Goal: Information Seeking & Learning: Learn about a topic

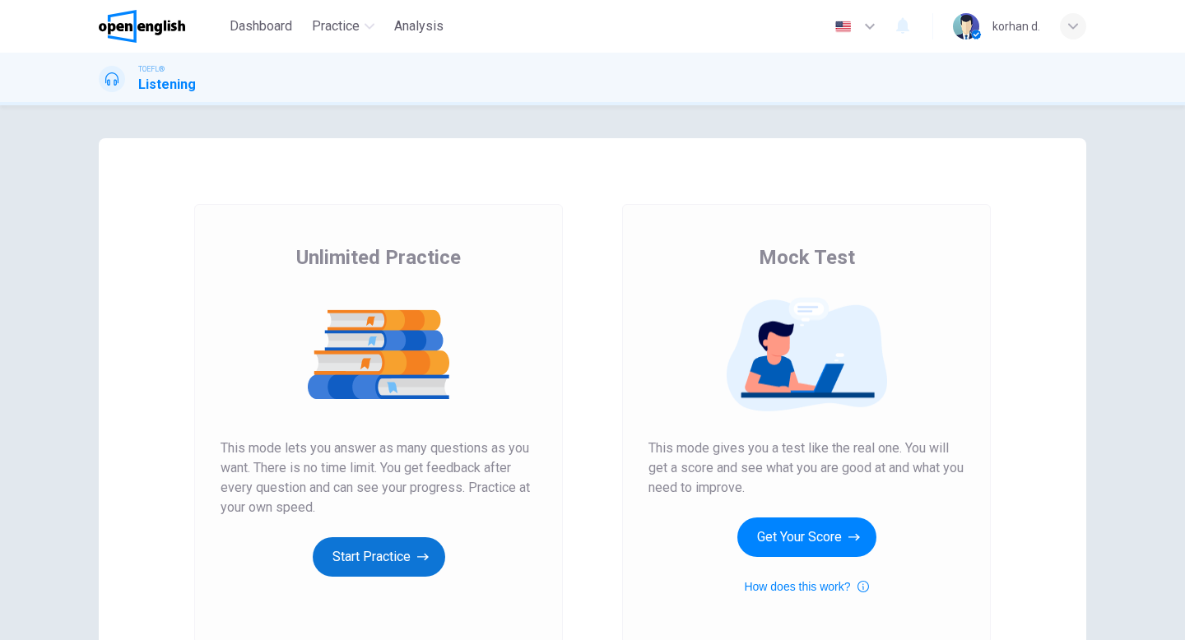
click at [396, 558] on button "Start Practice" at bounding box center [379, 556] width 132 height 39
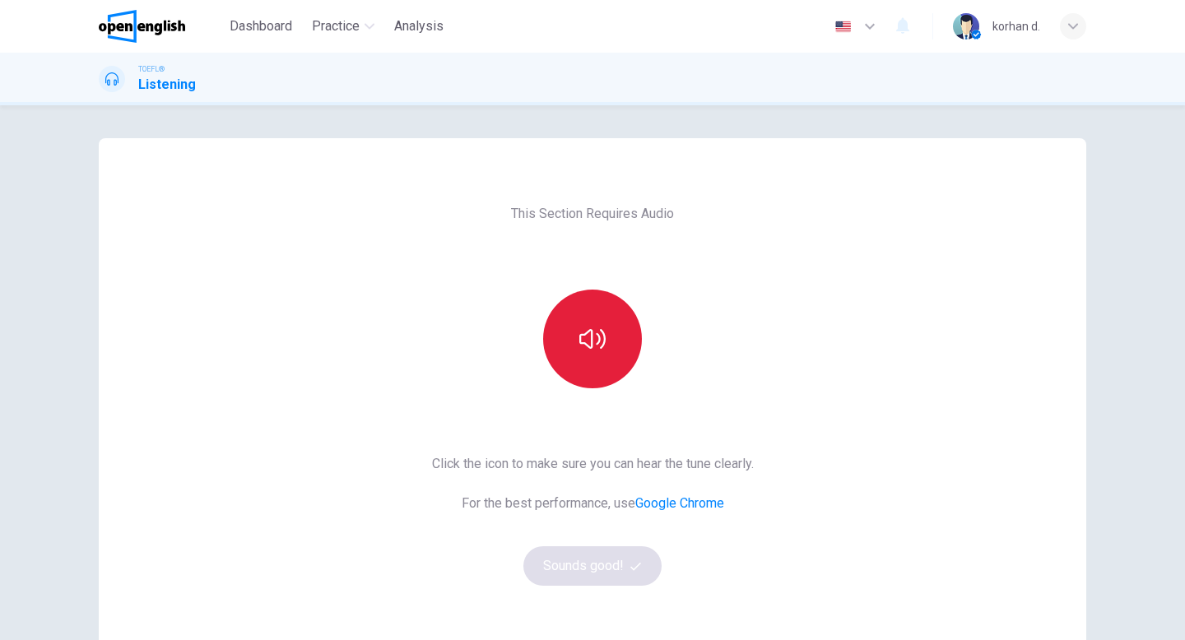
click at [619, 337] on button "button" at bounding box center [592, 339] width 99 height 99
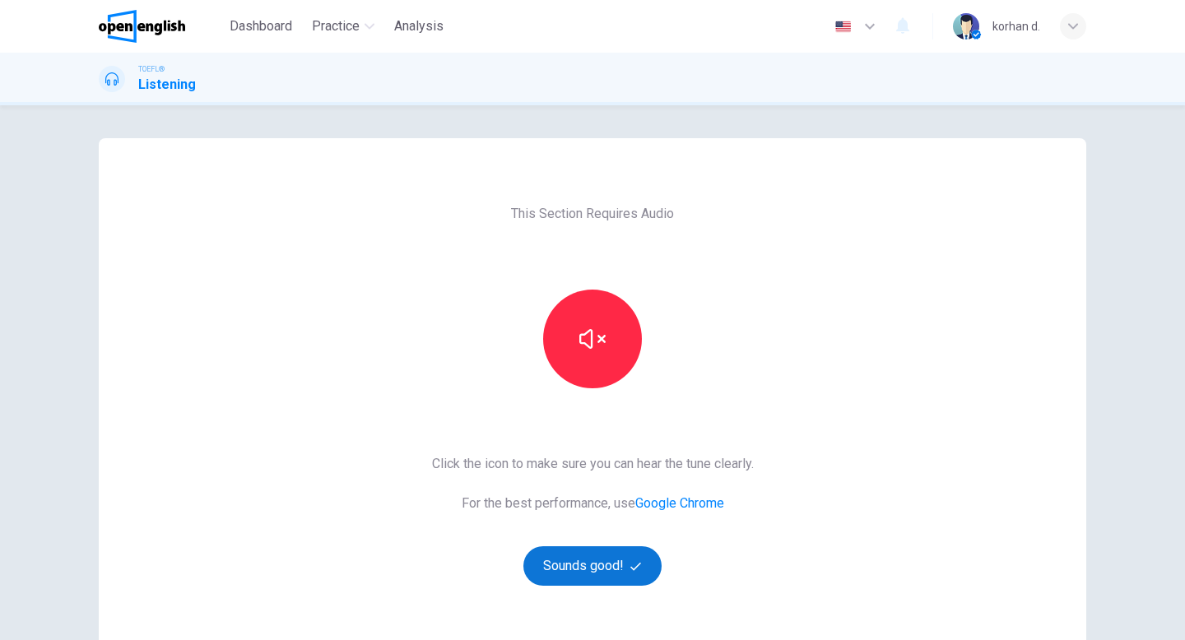
click at [551, 579] on button "Sounds good!" at bounding box center [592, 565] width 138 height 39
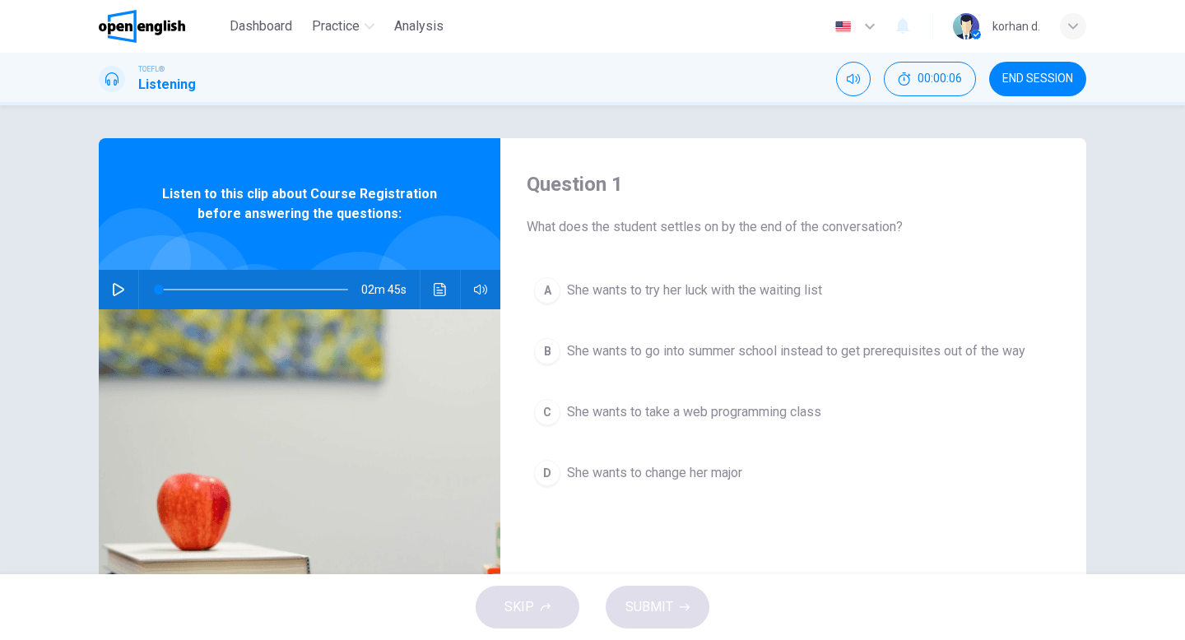
click at [121, 289] on icon "button" at bounding box center [118, 289] width 13 height 13
click at [437, 283] on icon "Click to see the audio transcription" at bounding box center [440, 289] width 13 height 13
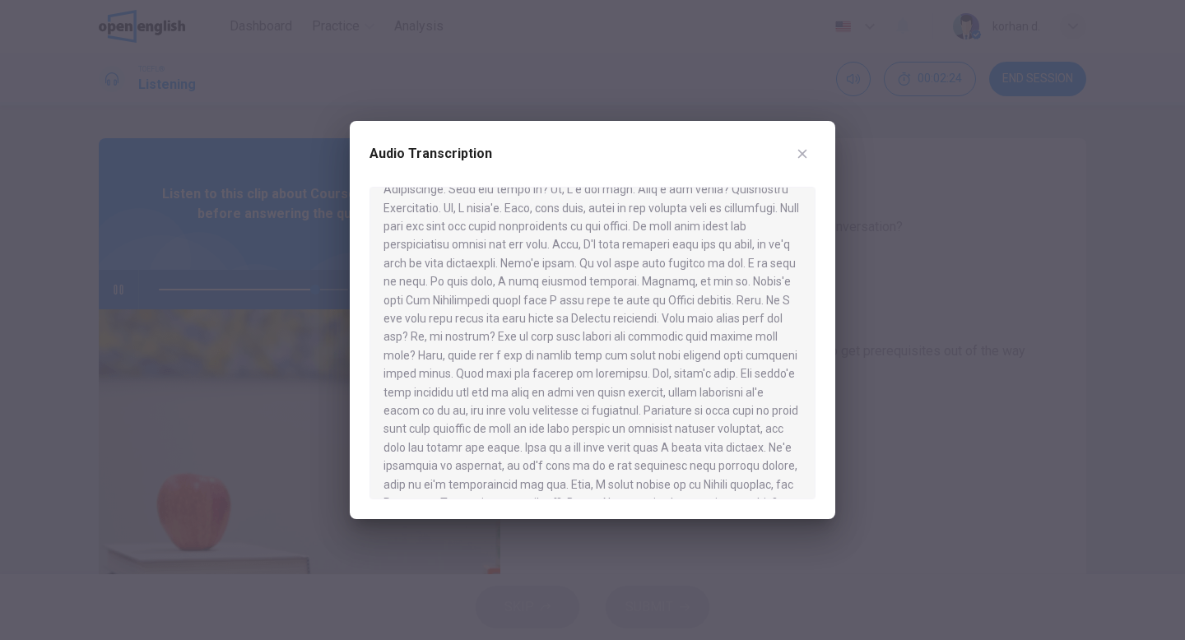
scroll to position [286, 0]
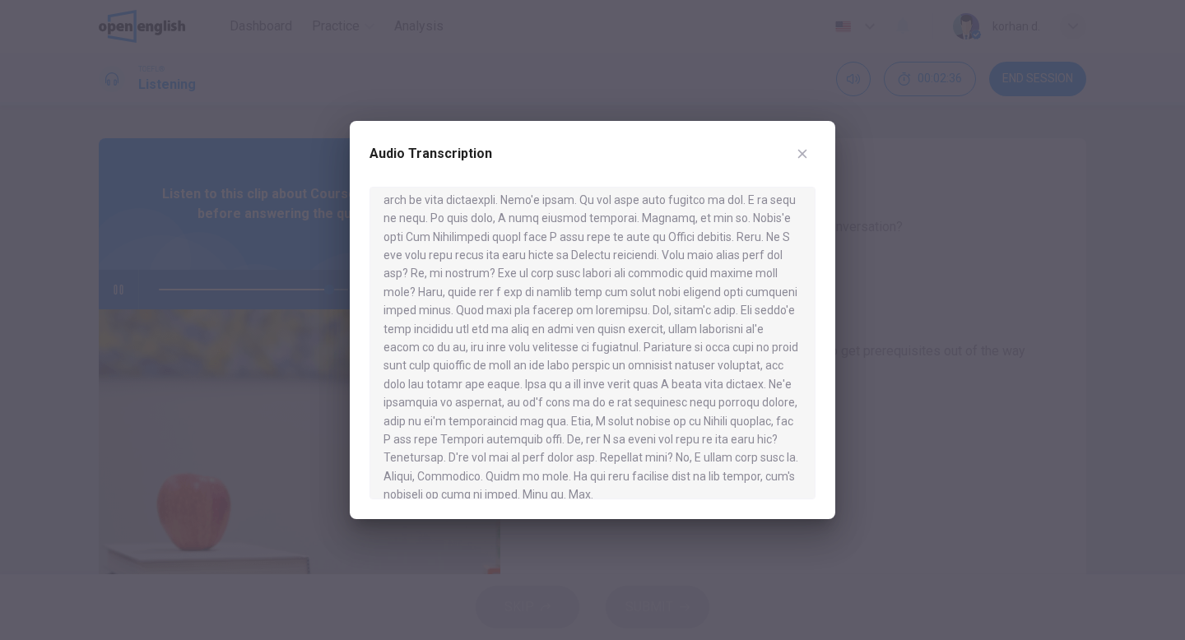
click at [800, 147] on icon "button" at bounding box center [802, 153] width 13 height 13
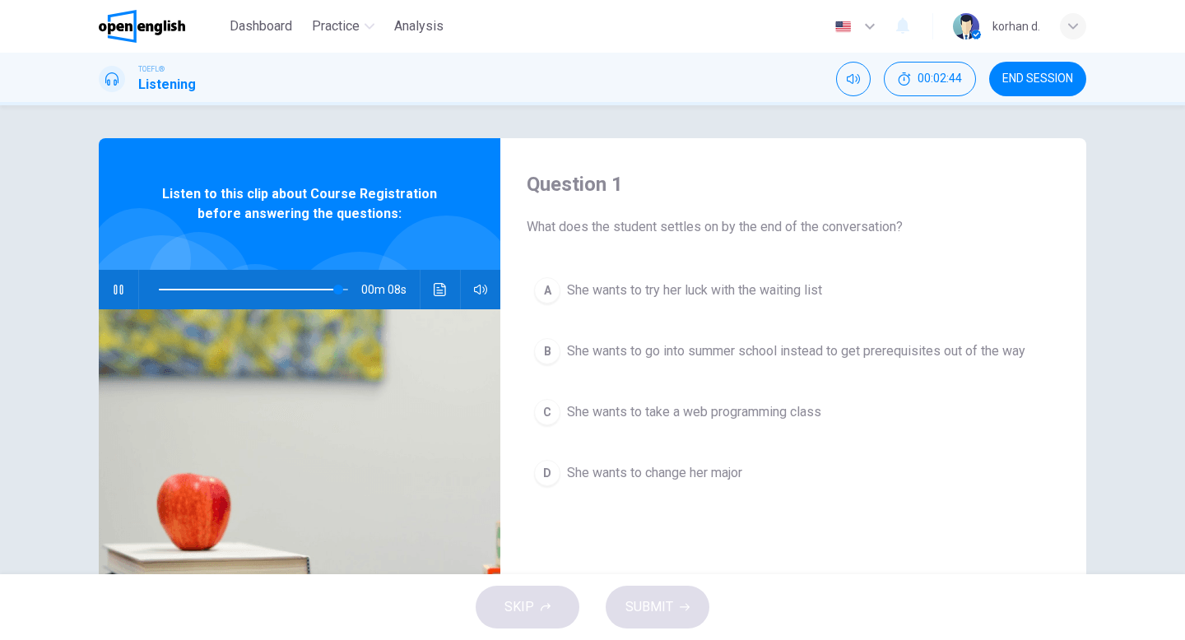
click at [557, 416] on div "C" at bounding box center [547, 412] width 26 height 26
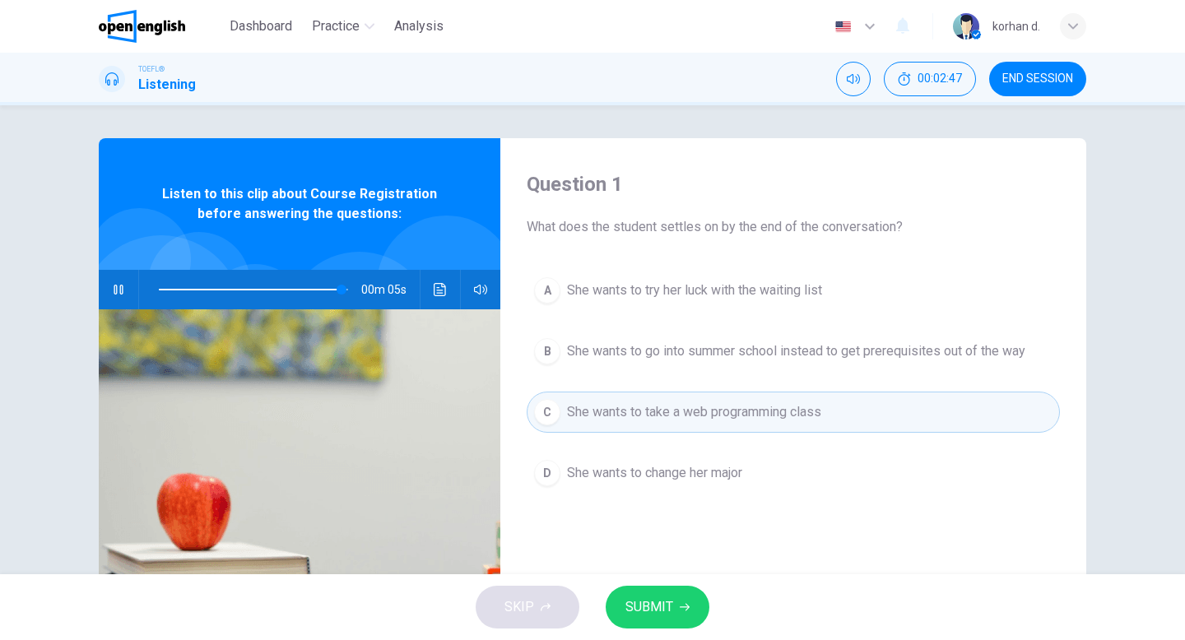
click at [656, 614] on span "SUBMIT" at bounding box center [649, 607] width 48 height 23
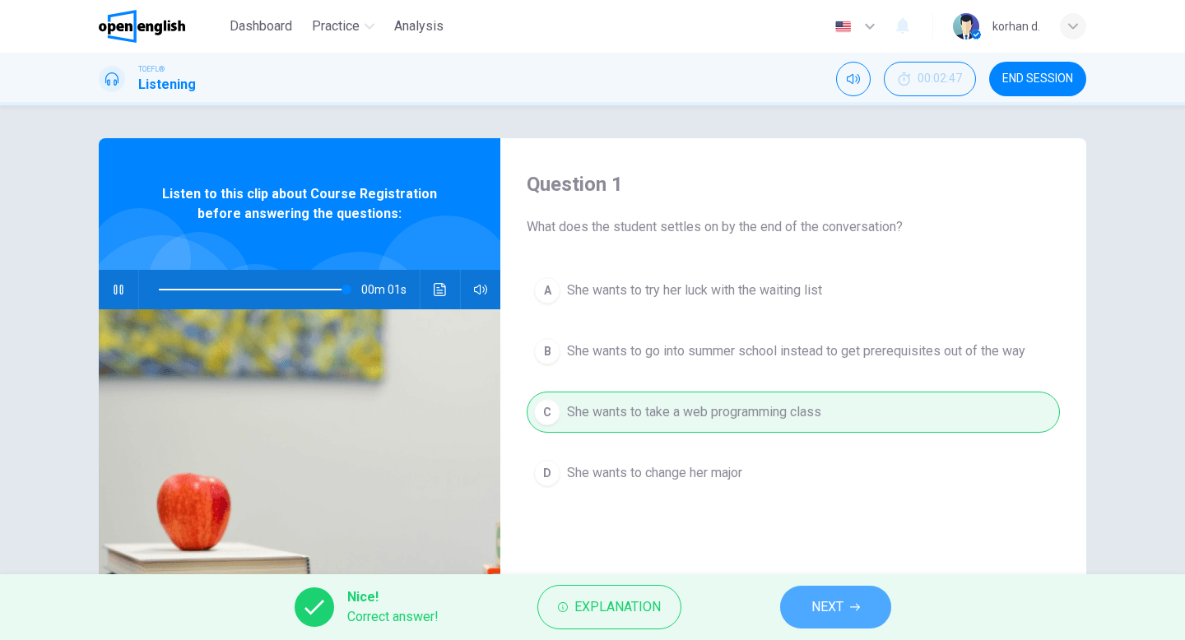
click at [813, 619] on button "NEXT" at bounding box center [835, 607] width 111 height 43
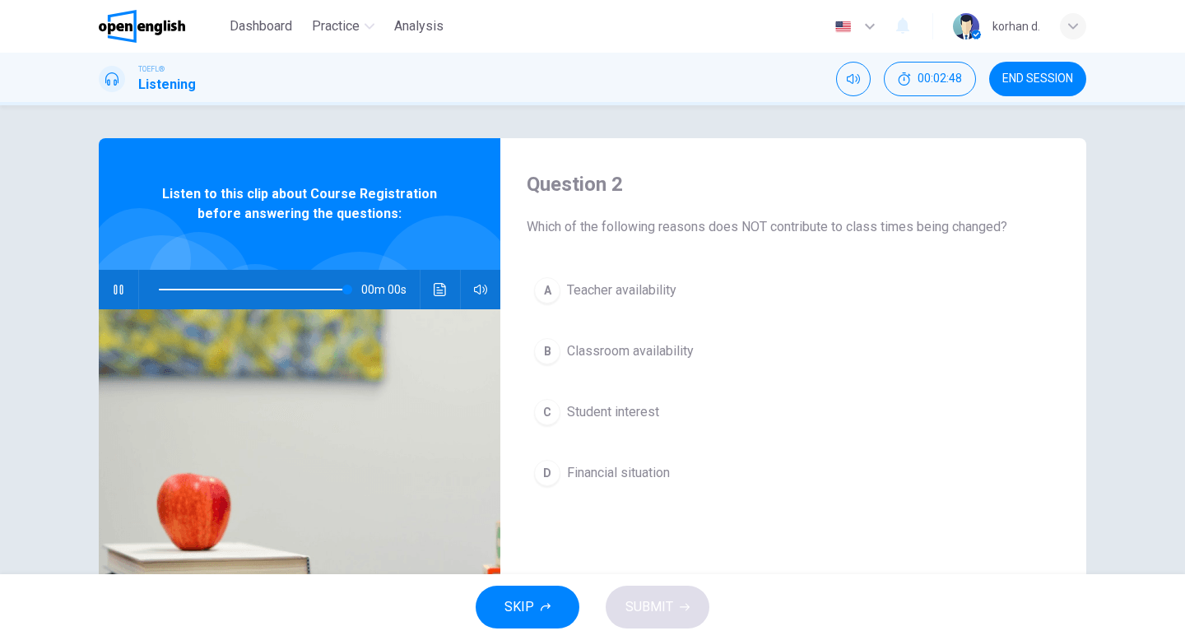
type input "*"
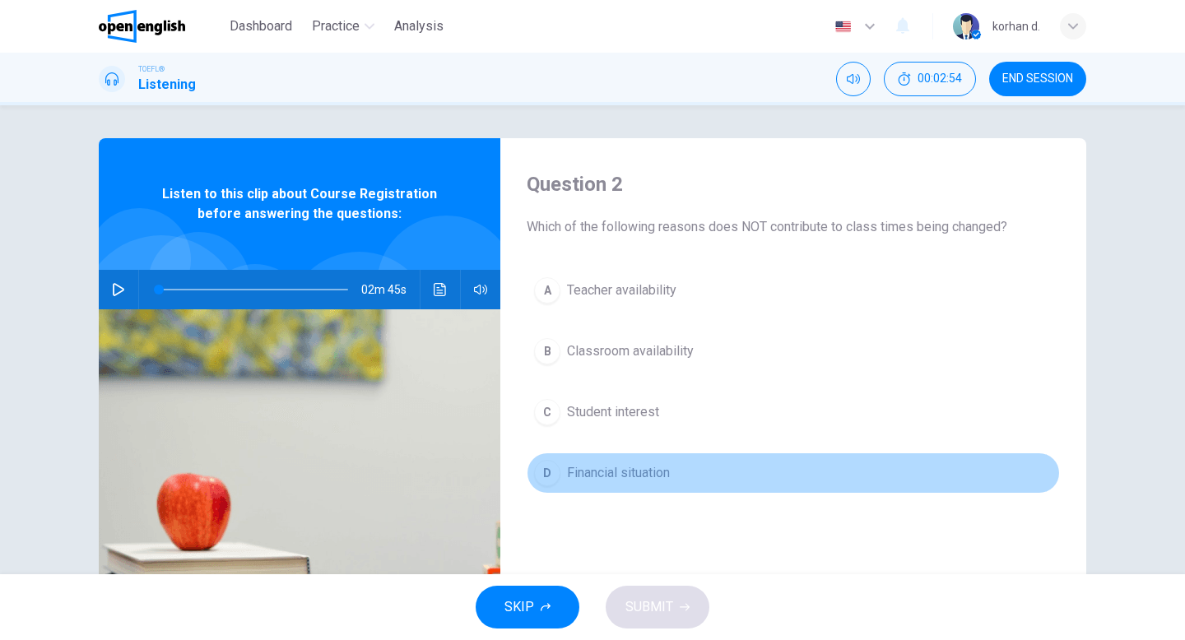
click at [668, 485] on button "D Financial situation" at bounding box center [793, 472] width 533 height 41
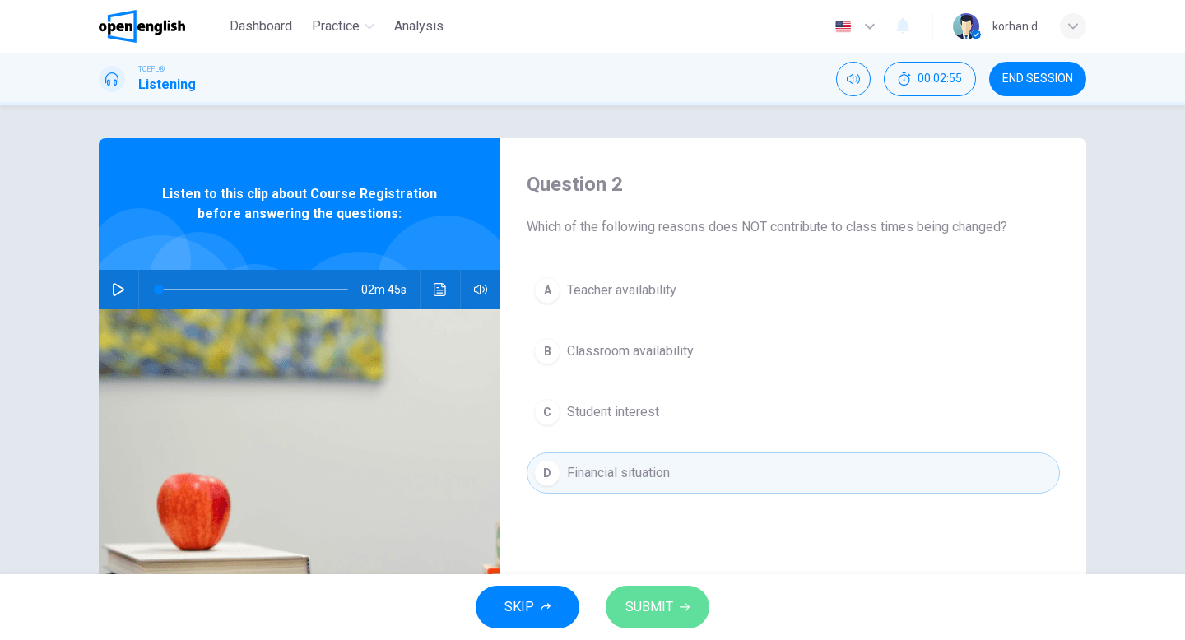
click at [666, 591] on button "SUBMIT" at bounding box center [657, 607] width 104 height 43
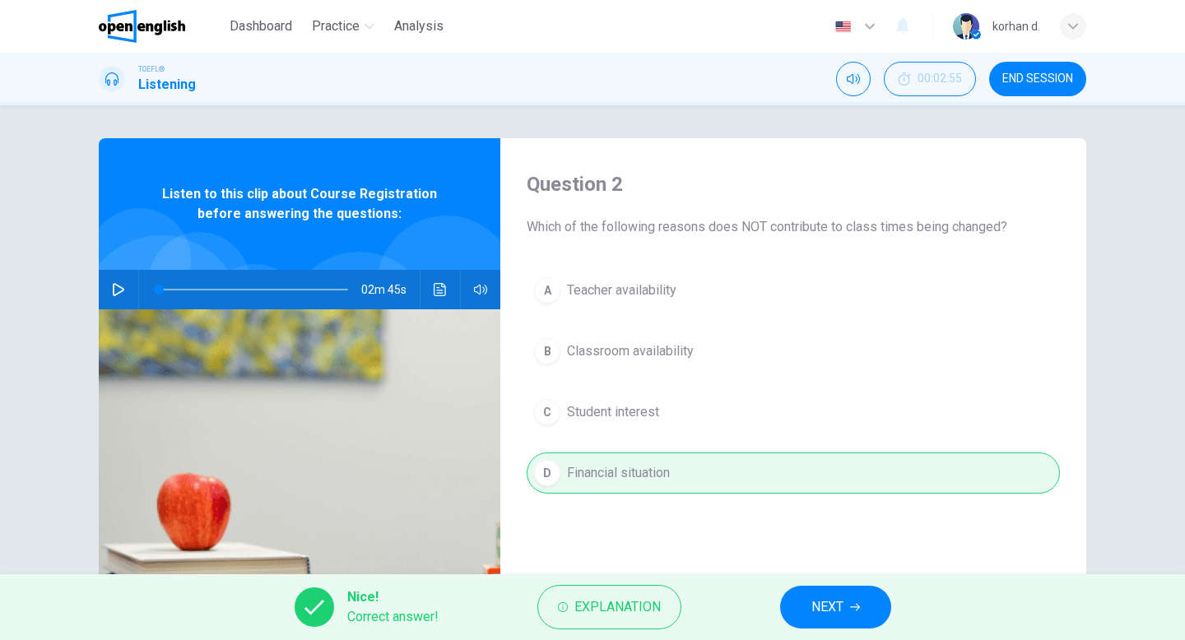
click at [810, 596] on button "NEXT" at bounding box center [835, 607] width 111 height 43
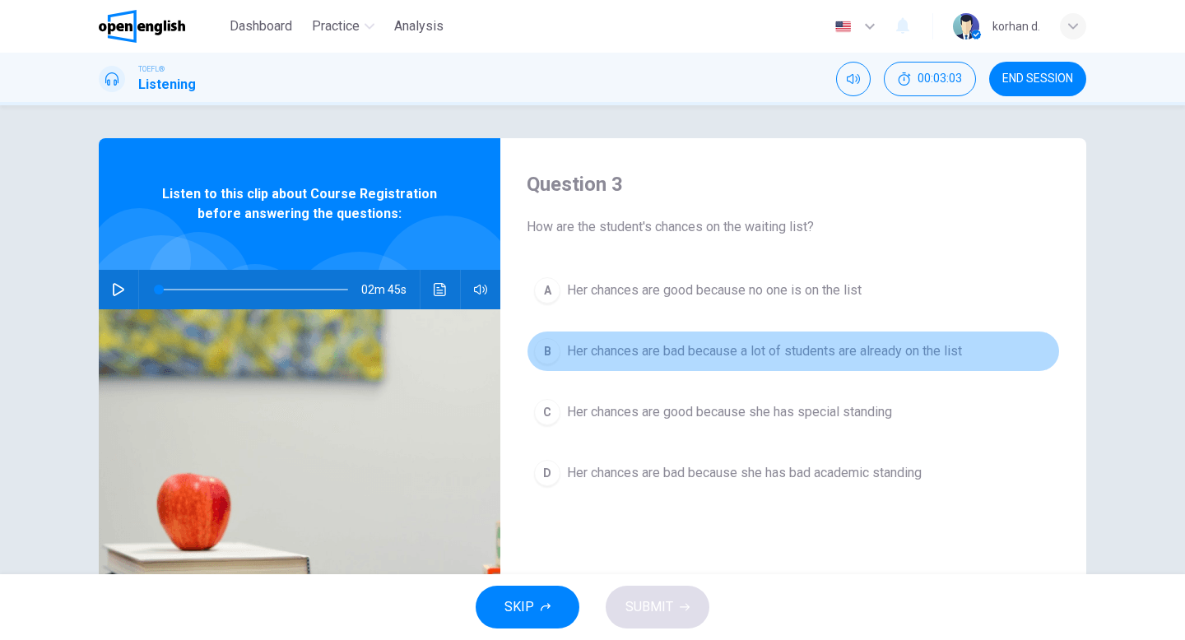
click at [777, 354] on span "Her chances are bad because a lot of students are already on the list" at bounding box center [764, 351] width 395 height 20
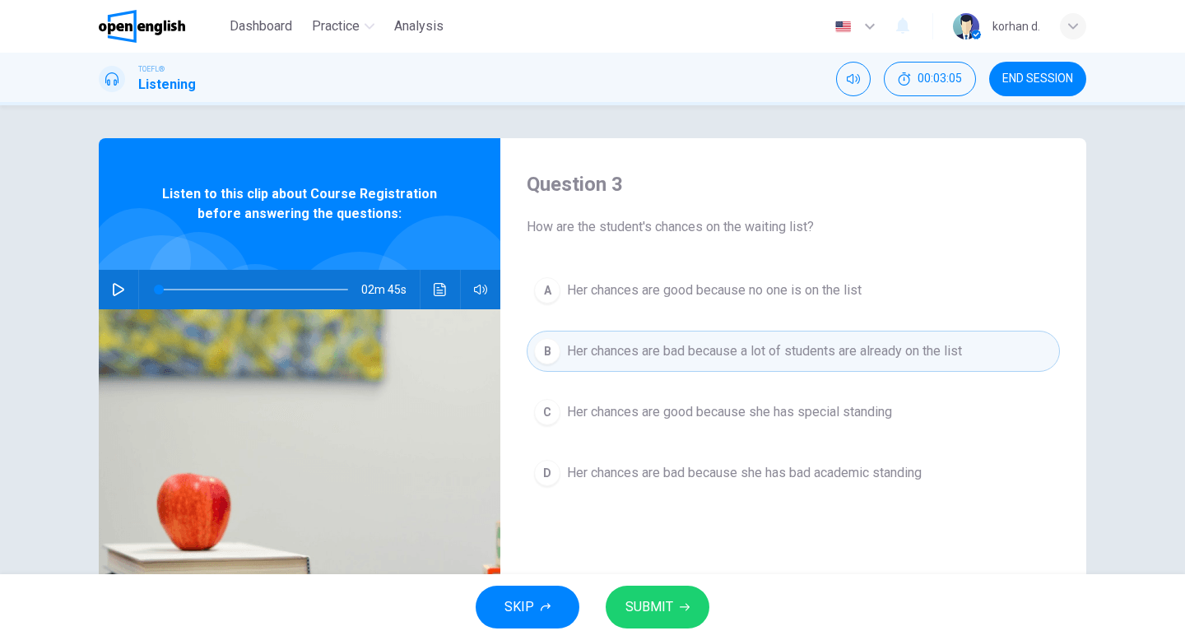
click at [675, 601] on button "SUBMIT" at bounding box center [657, 607] width 104 height 43
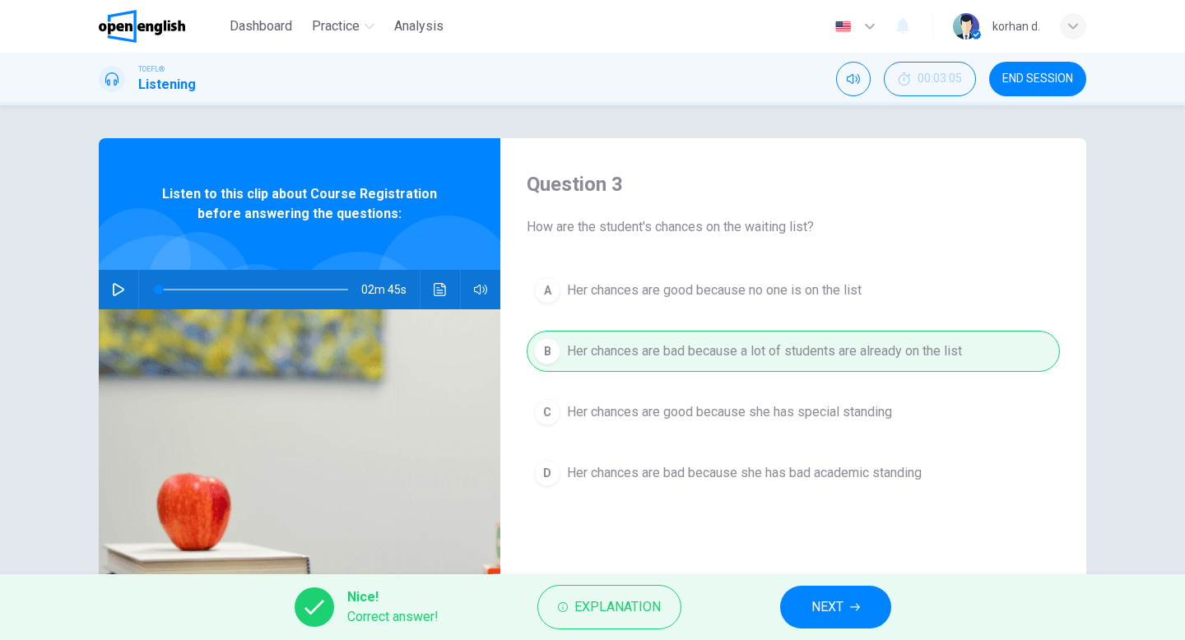
click at [791, 604] on button "NEXT" at bounding box center [835, 607] width 111 height 43
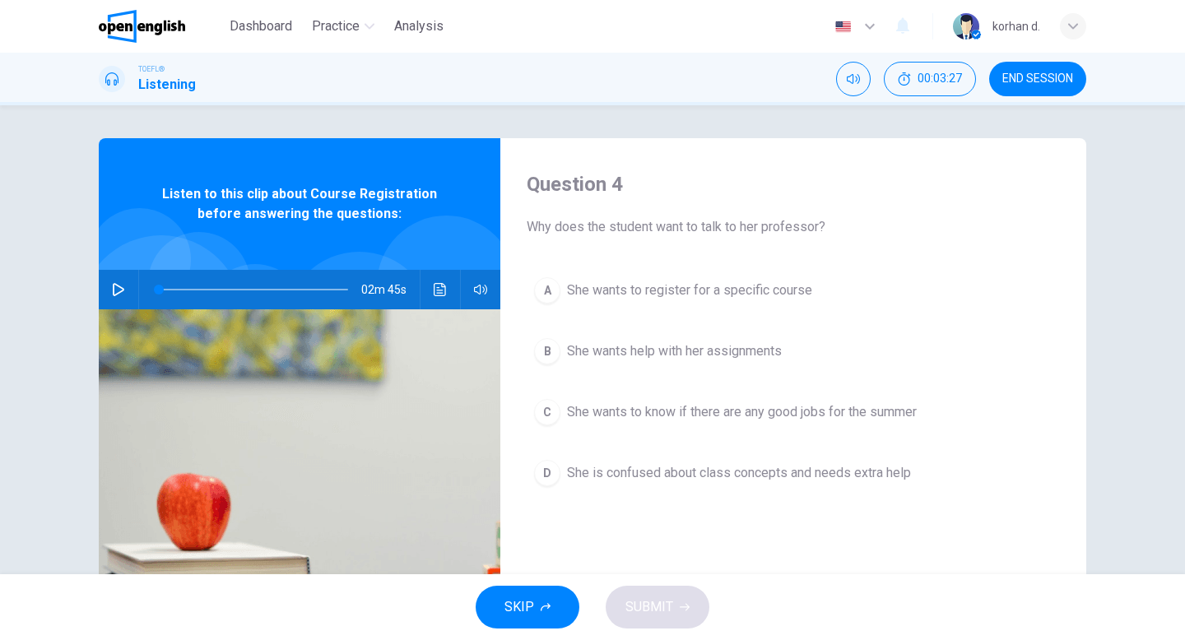
click at [703, 291] on span "She wants to register for a specific course" at bounding box center [689, 291] width 245 height 20
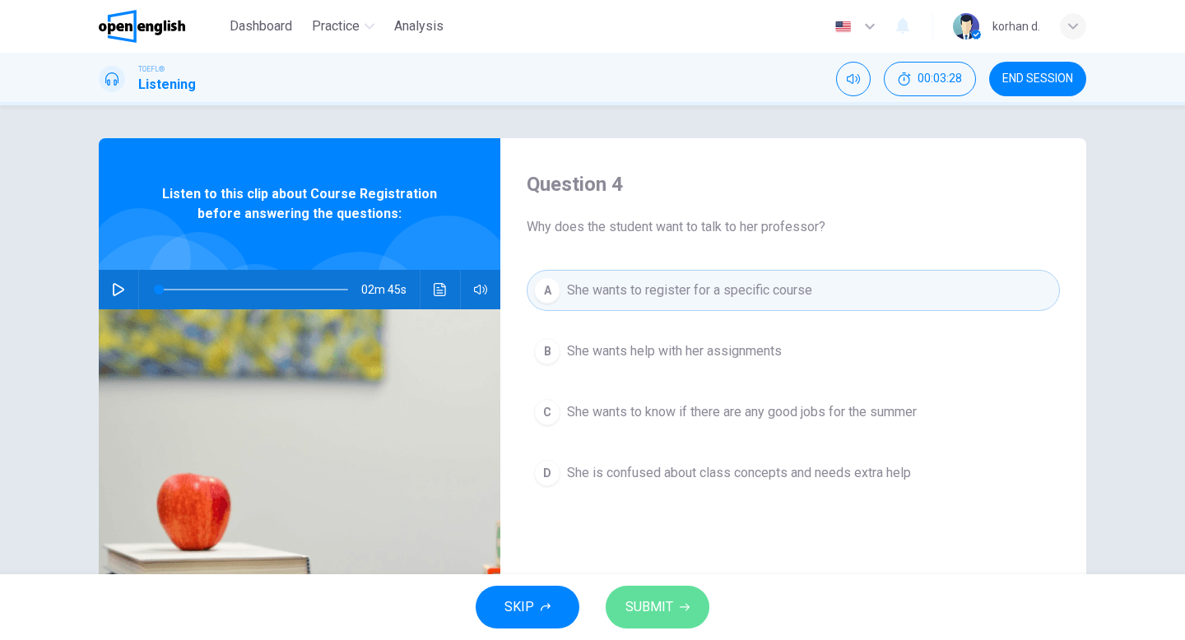
click at [661, 605] on span "SUBMIT" at bounding box center [649, 607] width 48 height 23
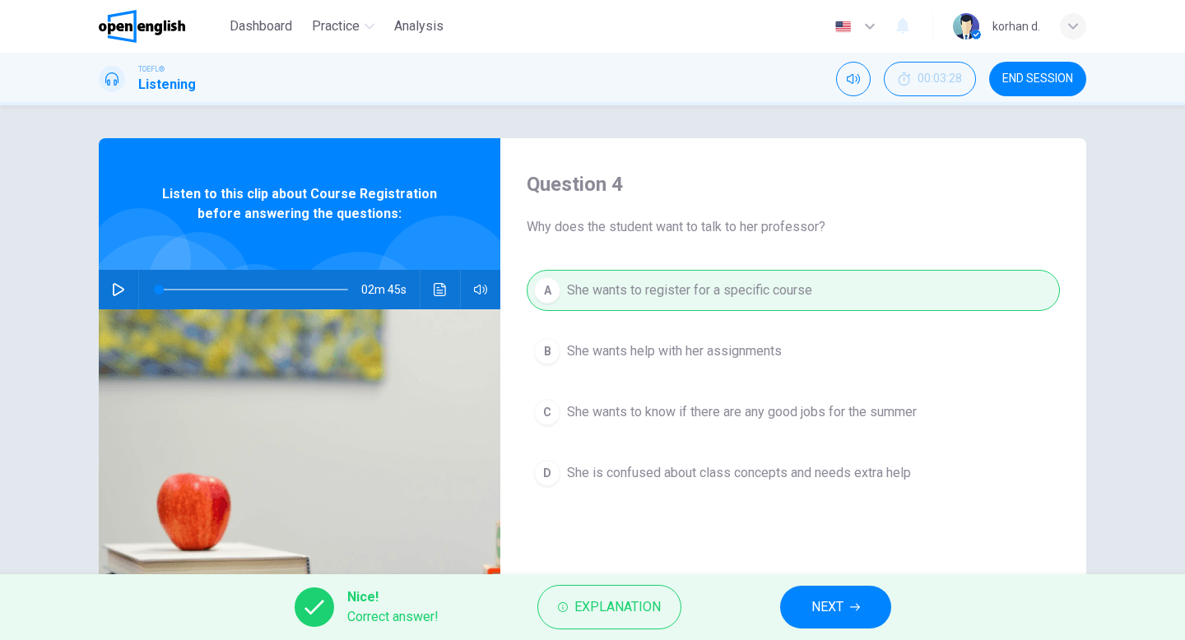
click at [802, 608] on button "NEXT" at bounding box center [835, 607] width 111 height 43
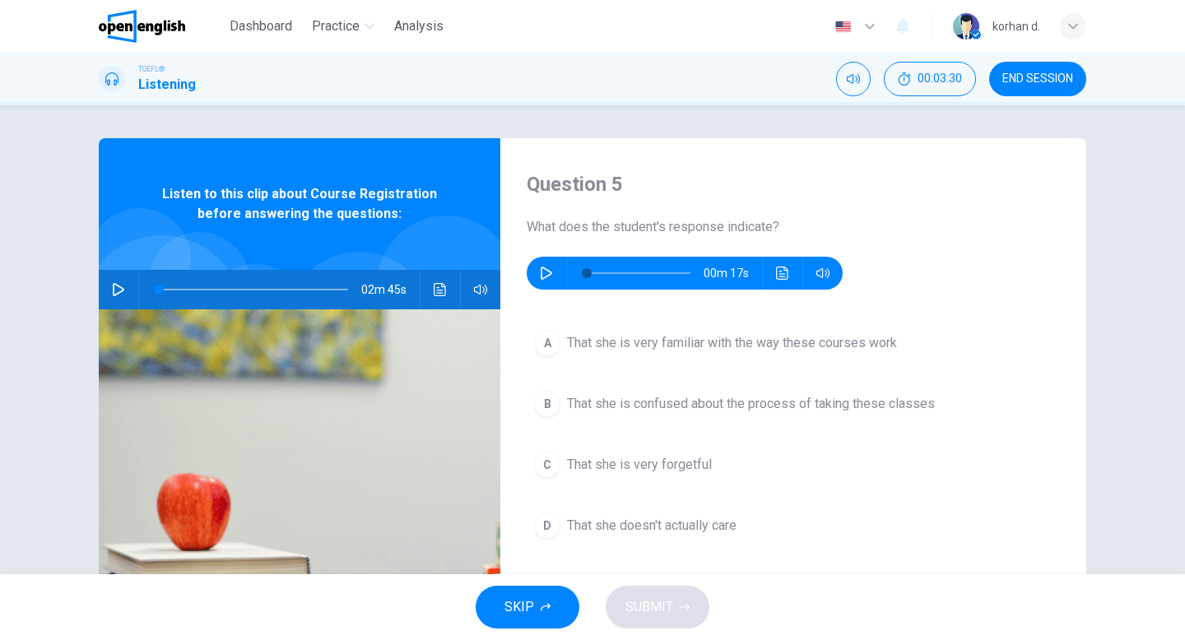
click at [546, 276] on icon "button" at bounding box center [546, 273] width 12 height 13
type input "*"
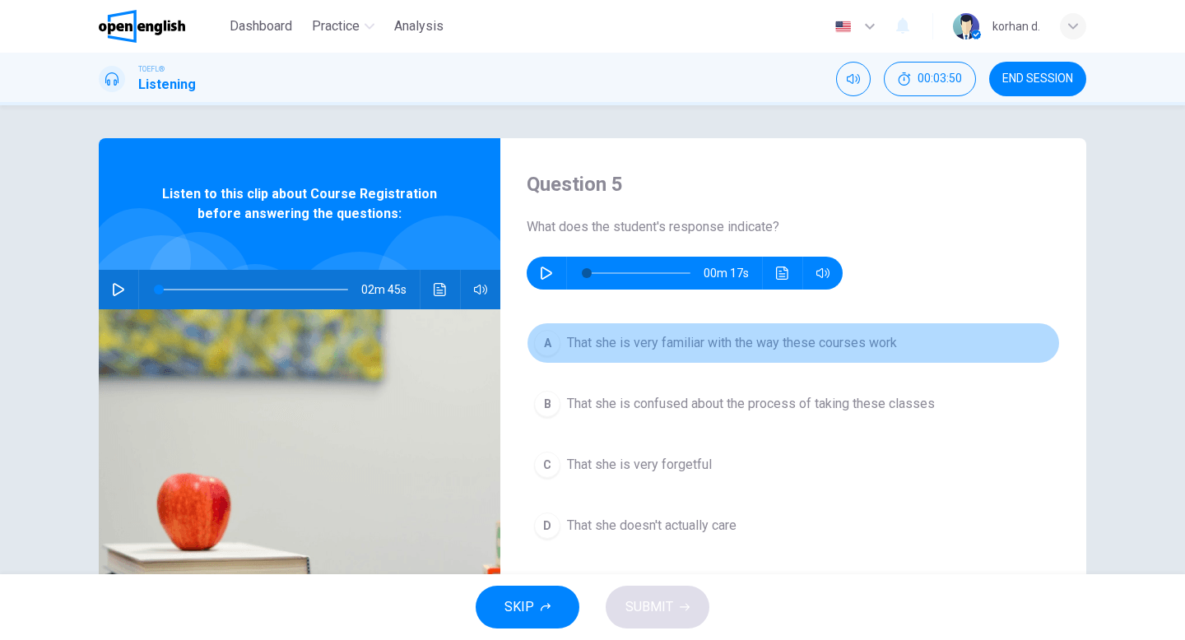
click at [566, 339] on button "A That she is very familiar with the way these courses work" at bounding box center [793, 342] width 533 height 41
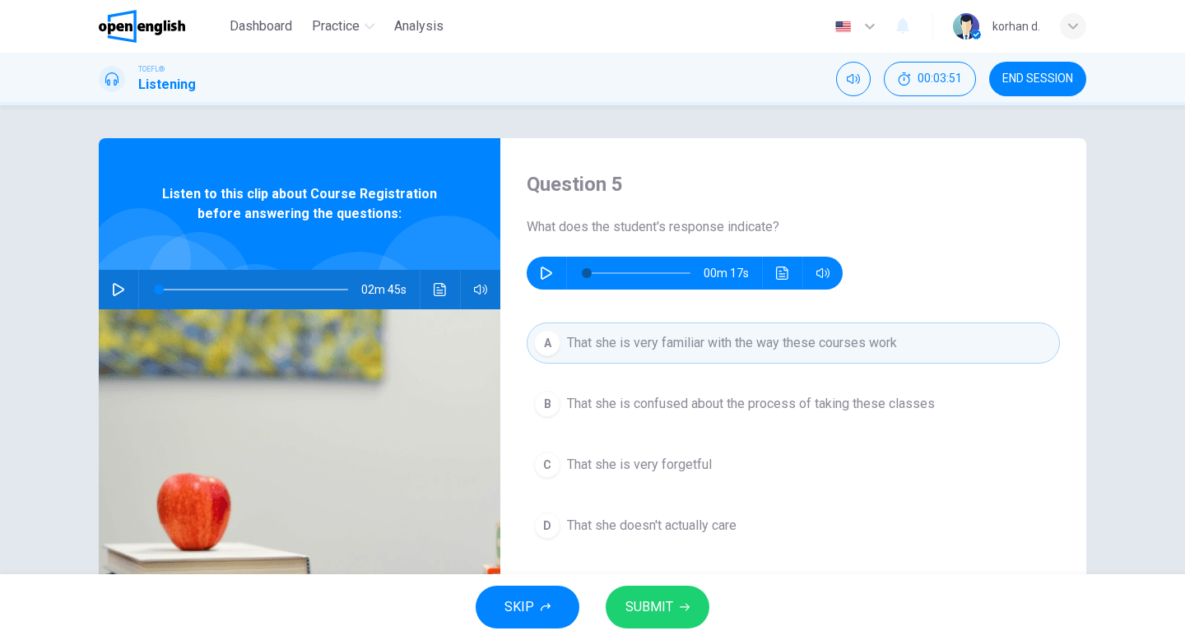
click at [668, 596] on span "SUBMIT" at bounding box center [649, 607] width 48 height 23
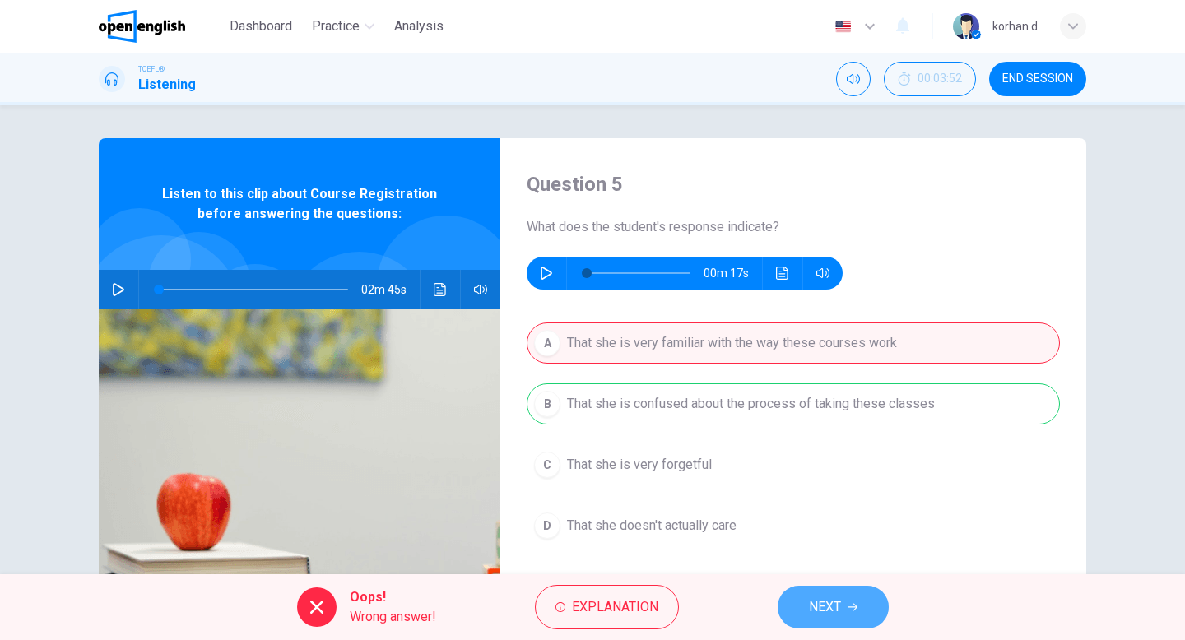
click at [812, 599] on span "NEXT" at bounding box center [825, 607] width 32 height 23
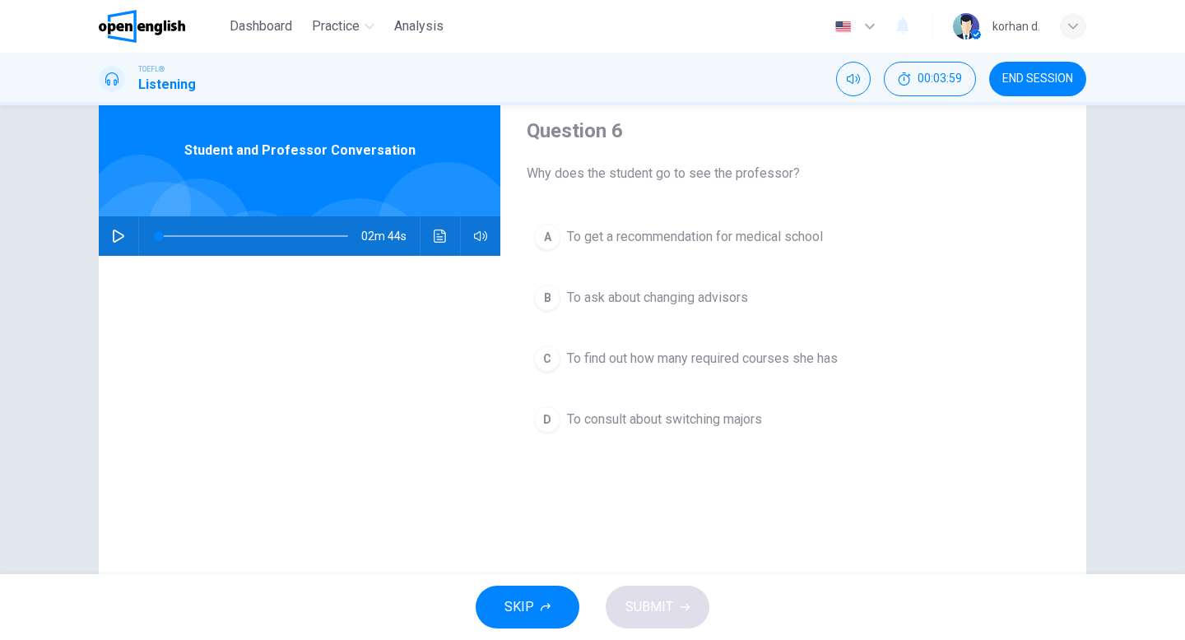
scroll to position [0, 0]
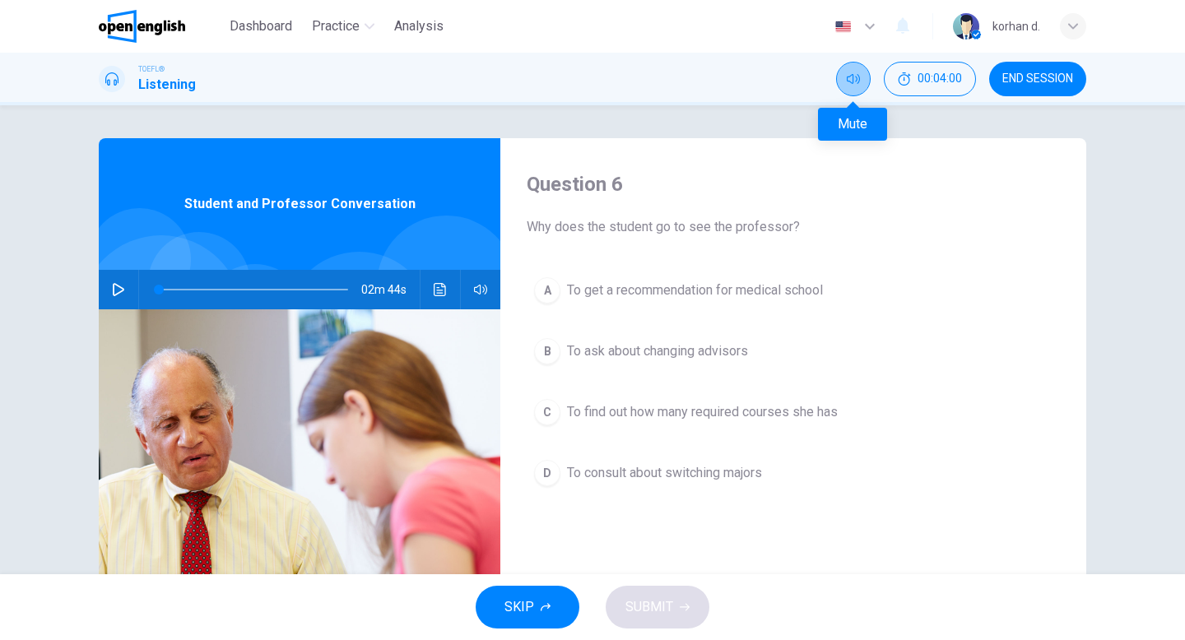
click at [863, 77] on button "Mute" at bounding box center [853, 79] width 35 height 35
click at [863, 77] on button "Unmute" at bounding box center [853, 79] width 35 height 35
click at [118, 298] on button "button" at bounding box center [118, 289] width 26 height 39
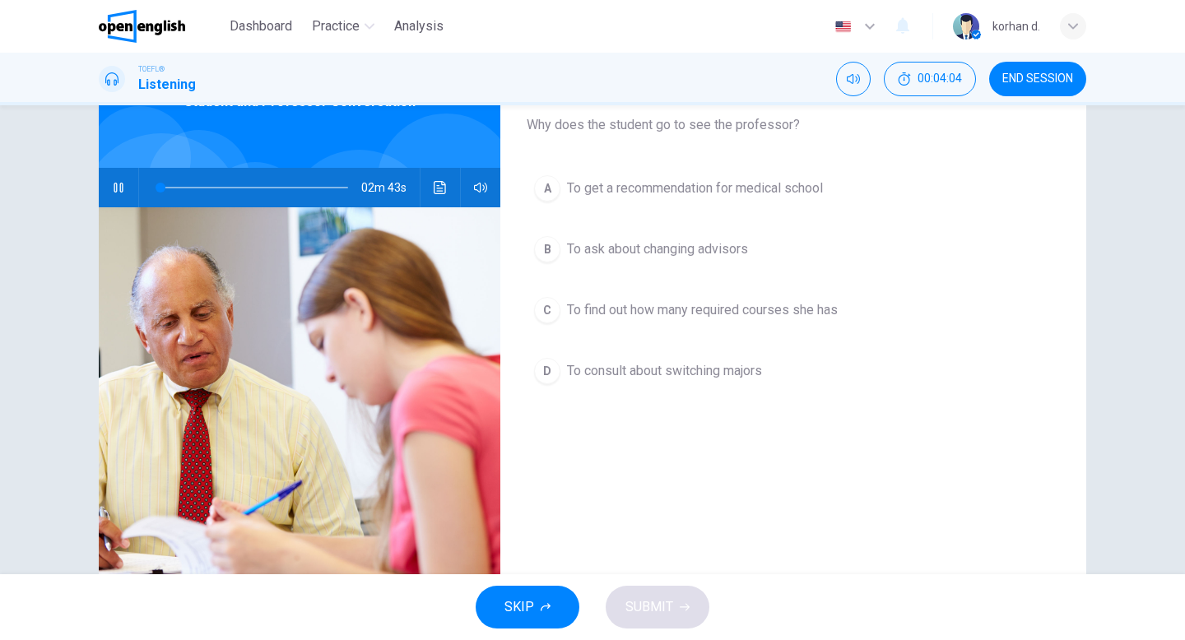
scroll to position [100, 0]
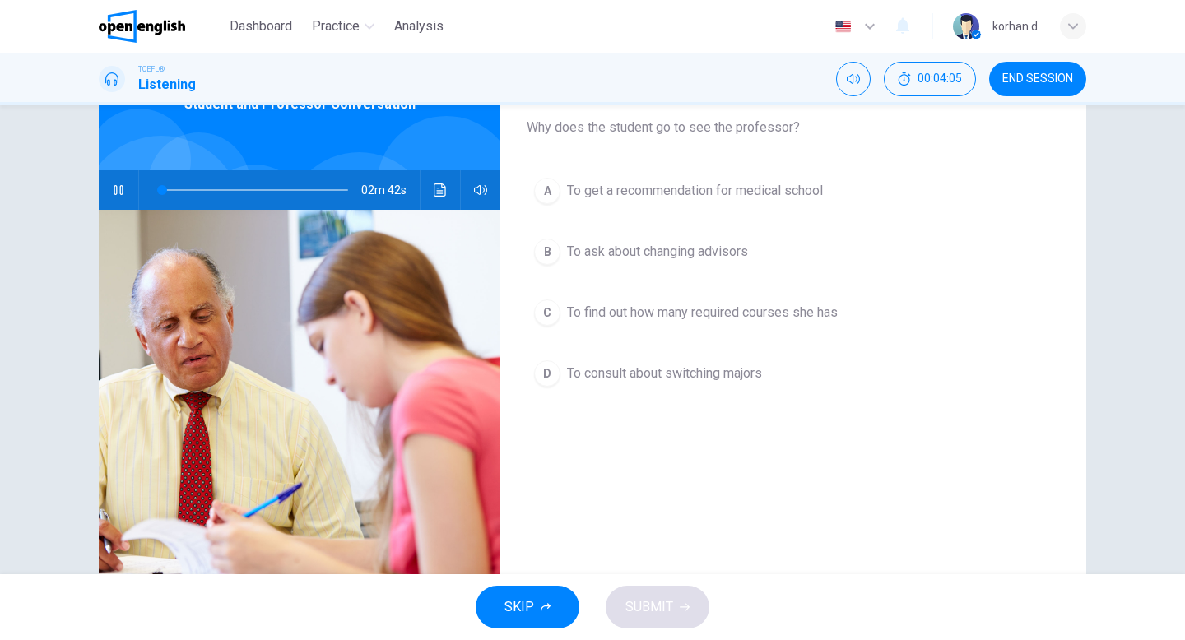
click at [478, 187] on icon "button" at bounding box center [480, 189] width 13 height 13
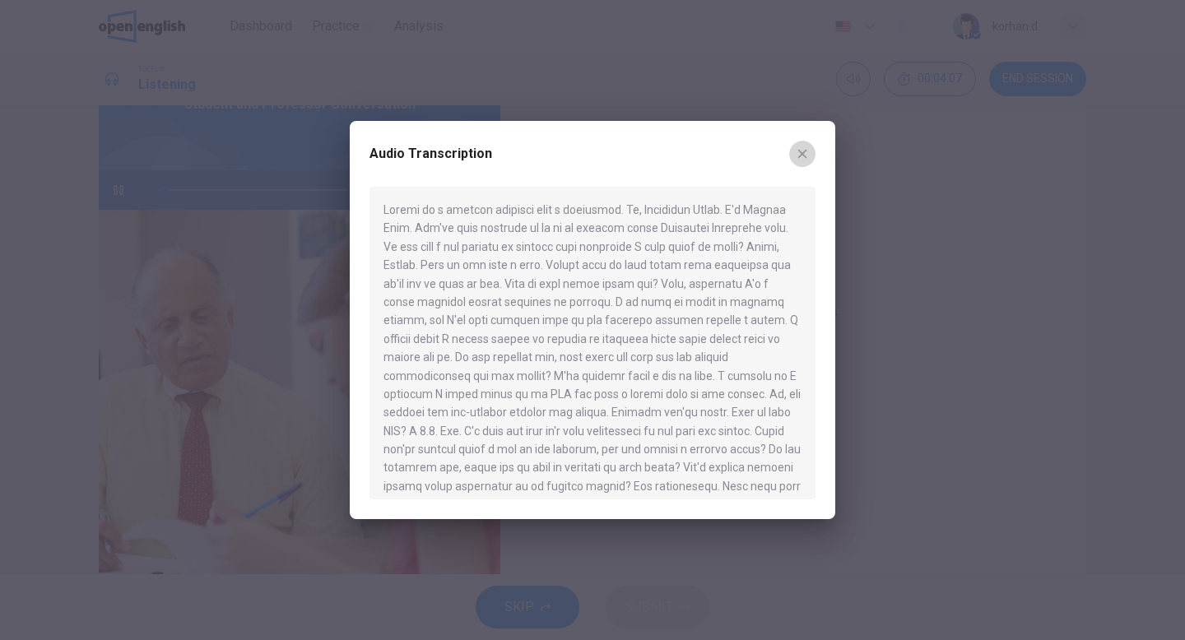
click at [802, 150] on icon "button" at bounding box center [802, 153] width 13 height 13
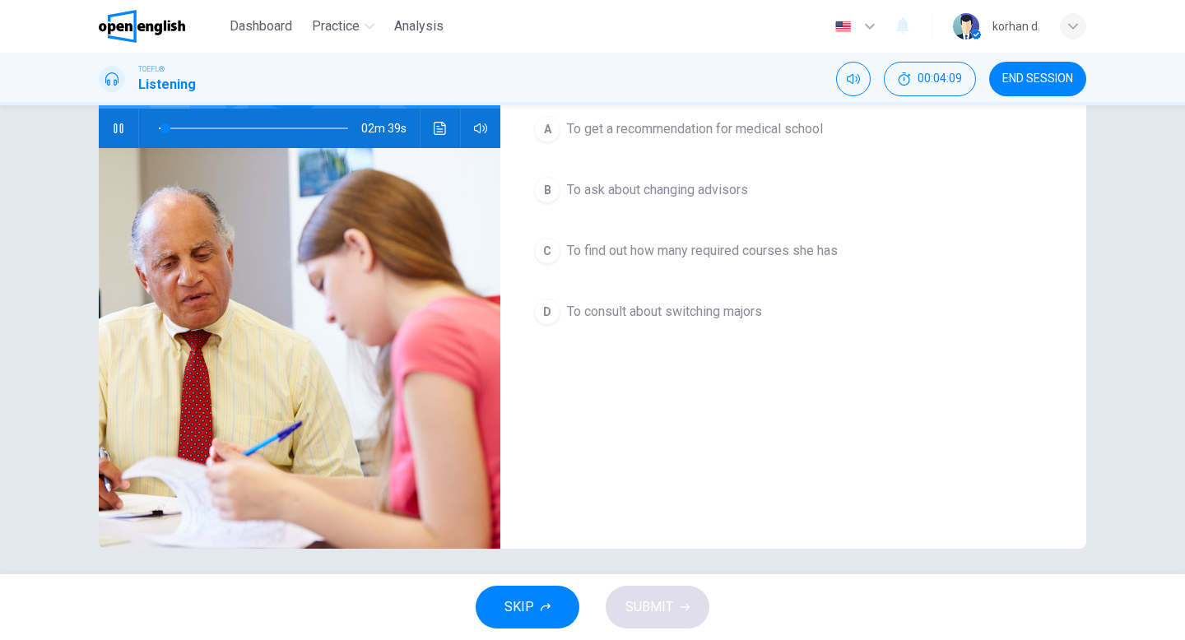
scroll to position [166, 0]
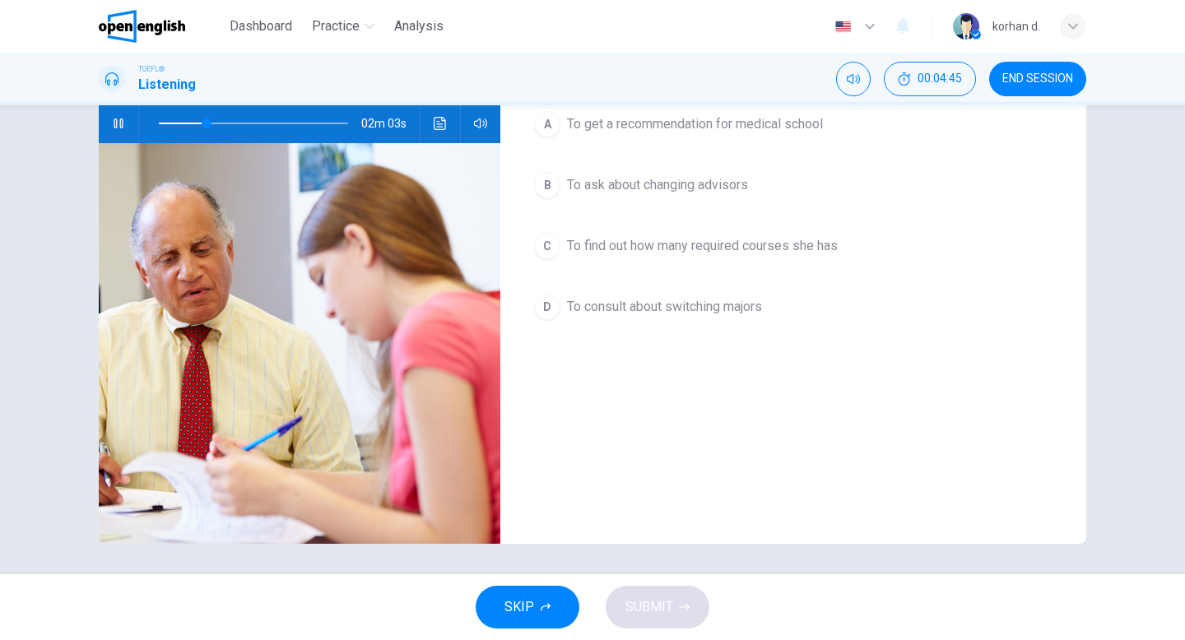
type input "**"
click at [1037, 86] on button "END SESSION" at bounding box center [1037, 79] width 97 height 35
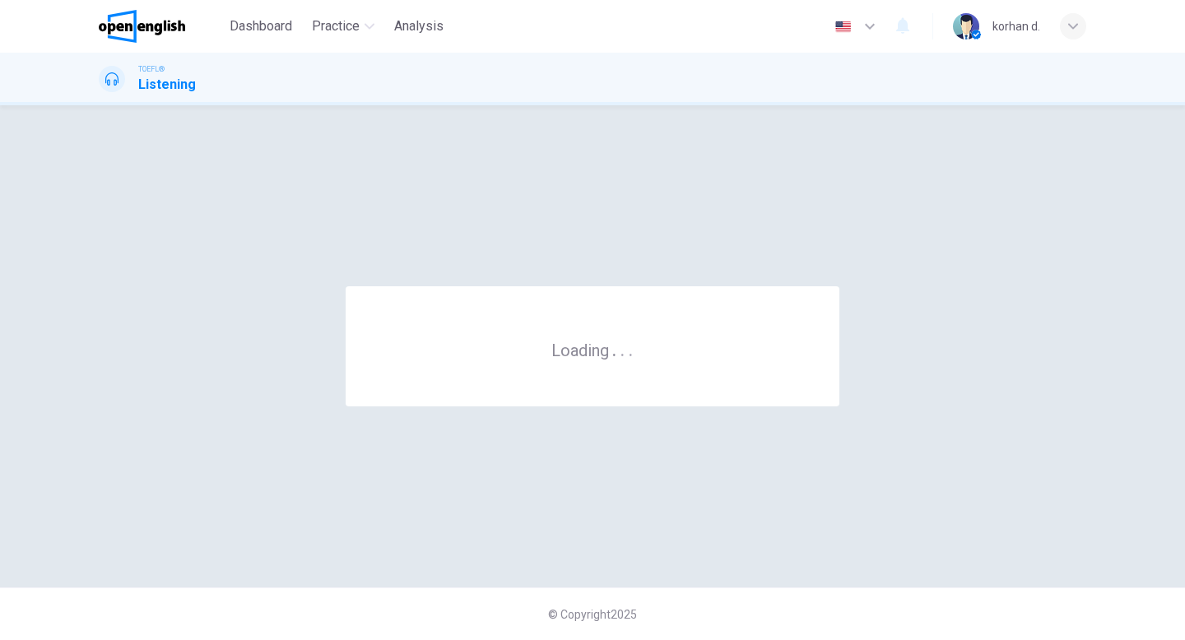
scroll to position [0, 0]
